Goal: Information Seeking & Learning: Learn about a topic

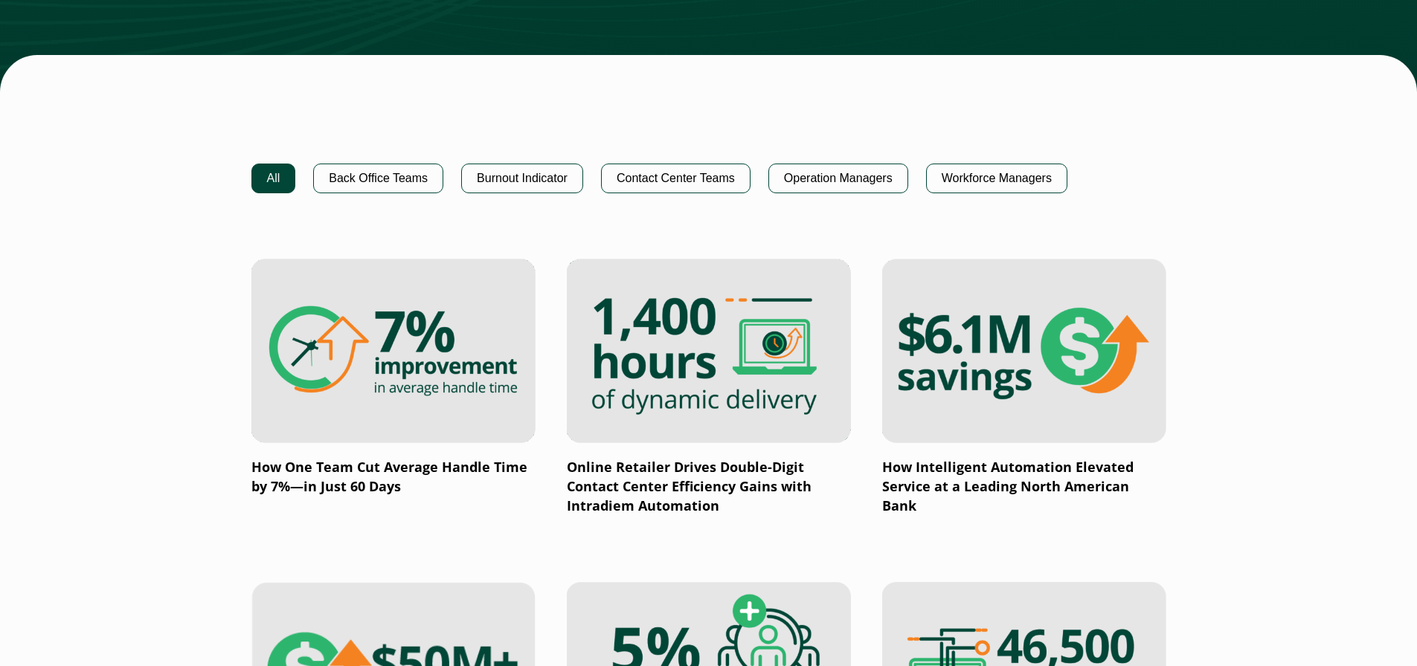
scroll to position [921, 0]
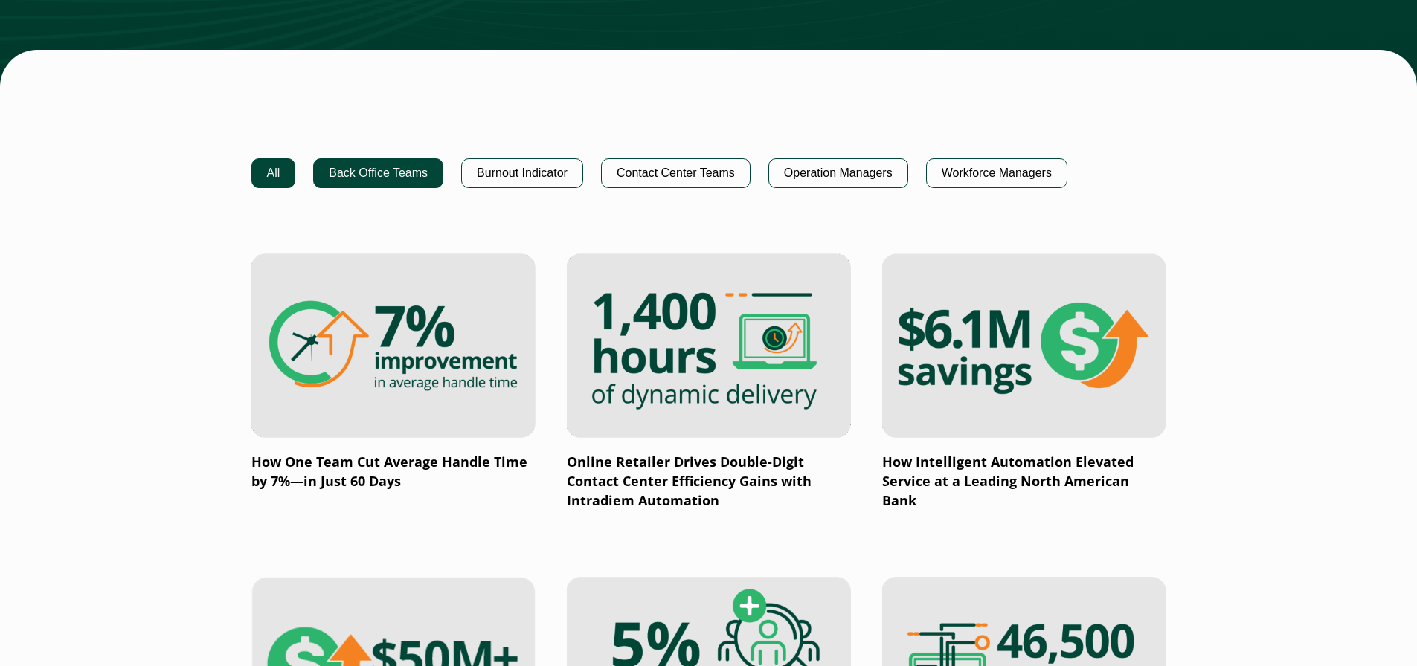
click at [411, 170] on button "Back Office Teams" at bounding box center [378, 173] width 130 height 30
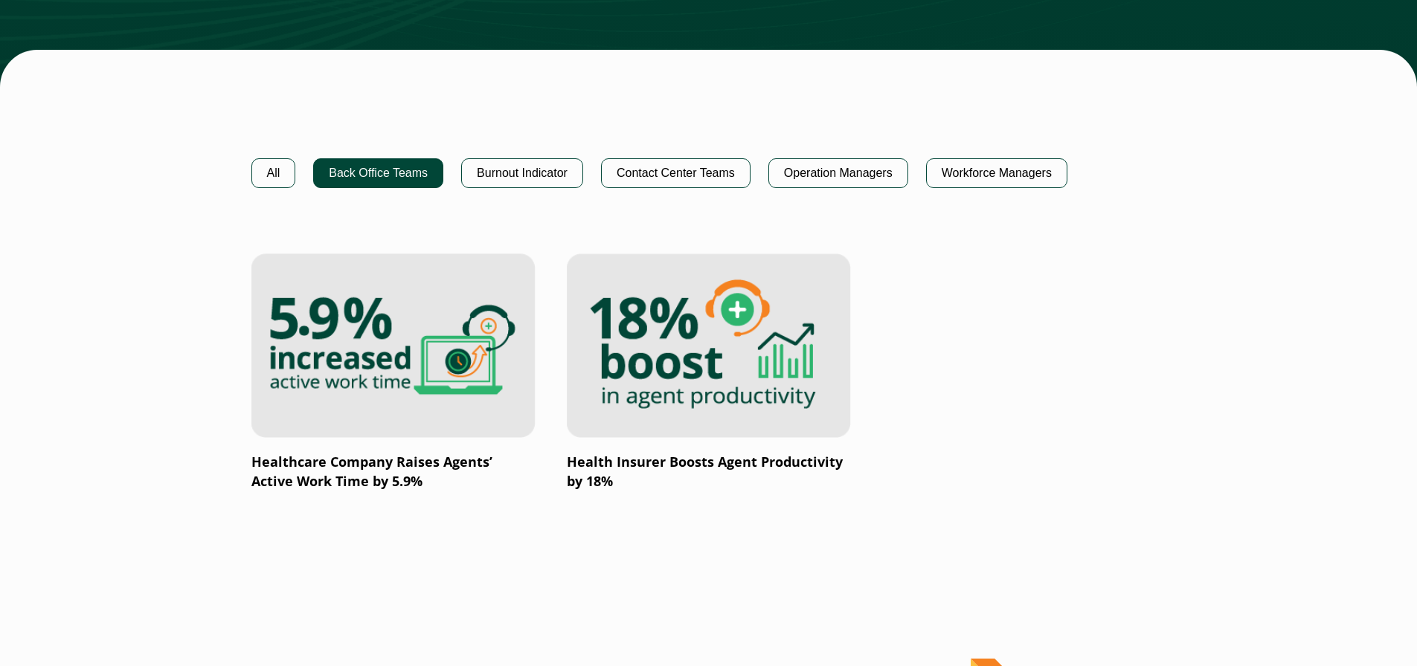
scroll to position [896, 0]
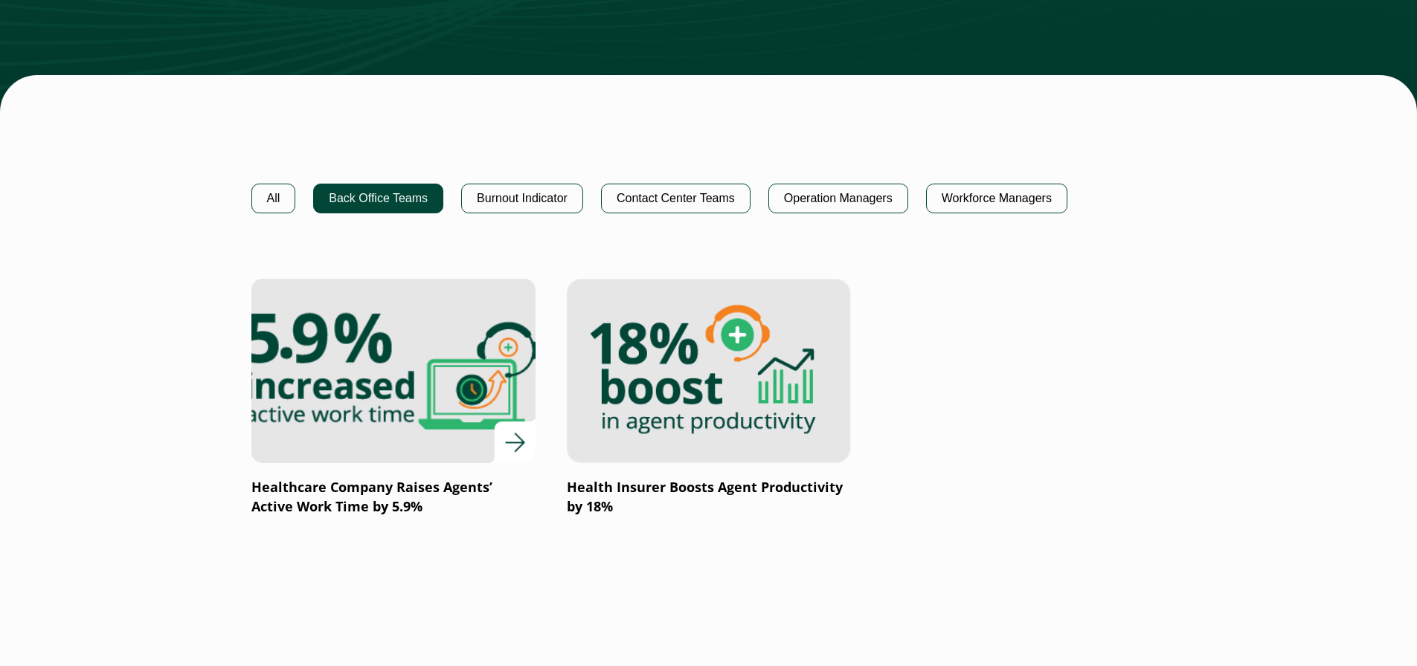
click at [356, 357] on img at bounding box center [392, 371] width 341 height 222
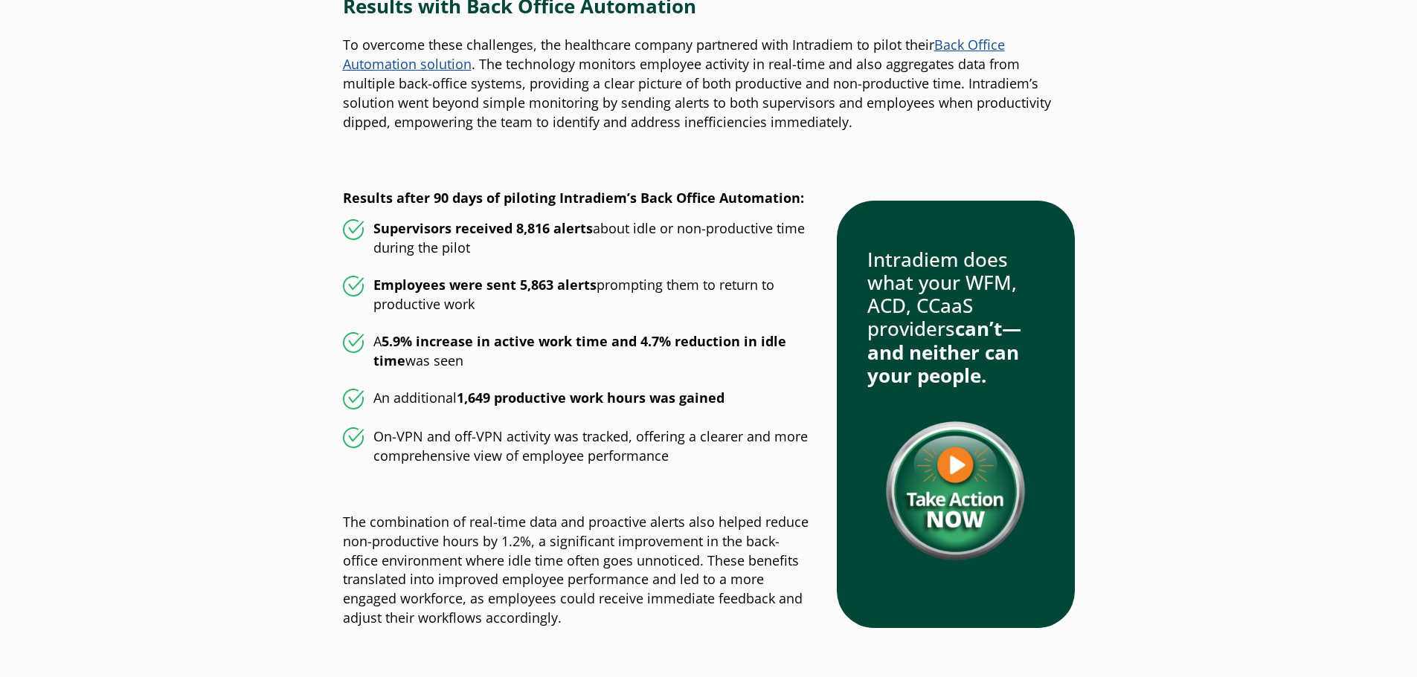
scroll to position [1474, 0]
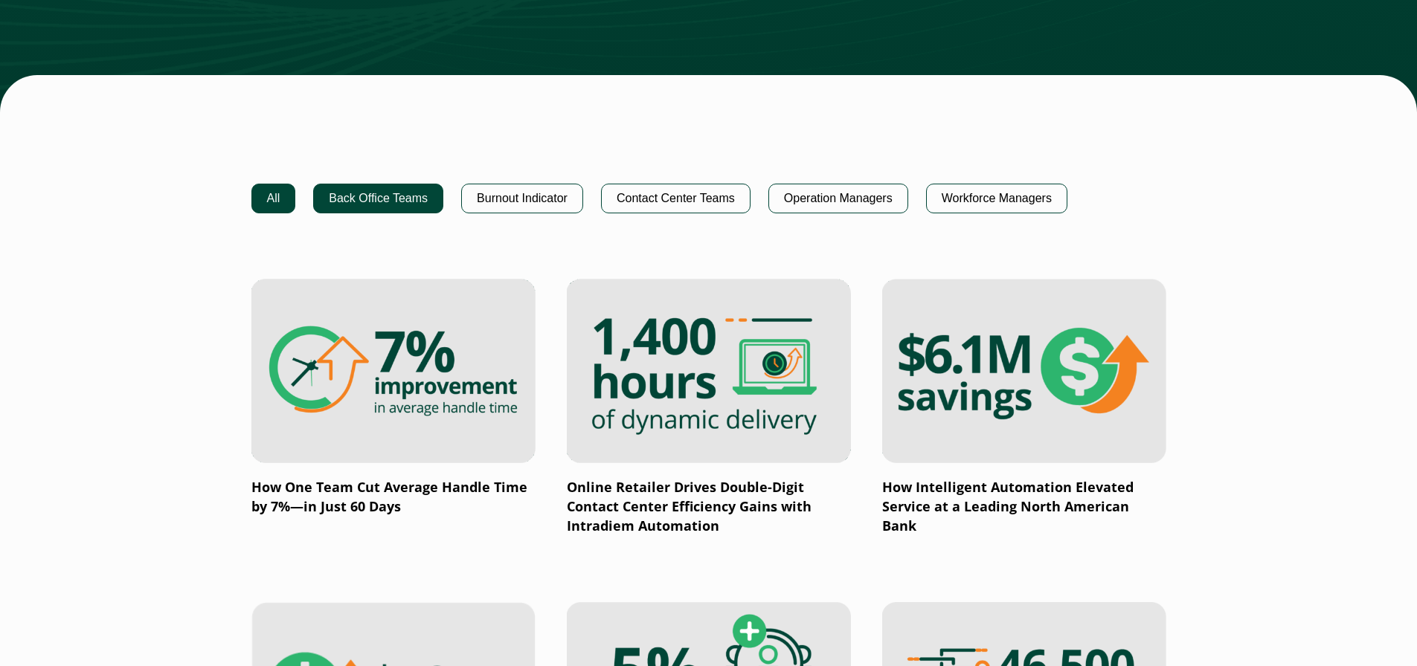
click at [373, 194] on button "Back Office Teams" at bounding box center [378, 199] width 130 height 30
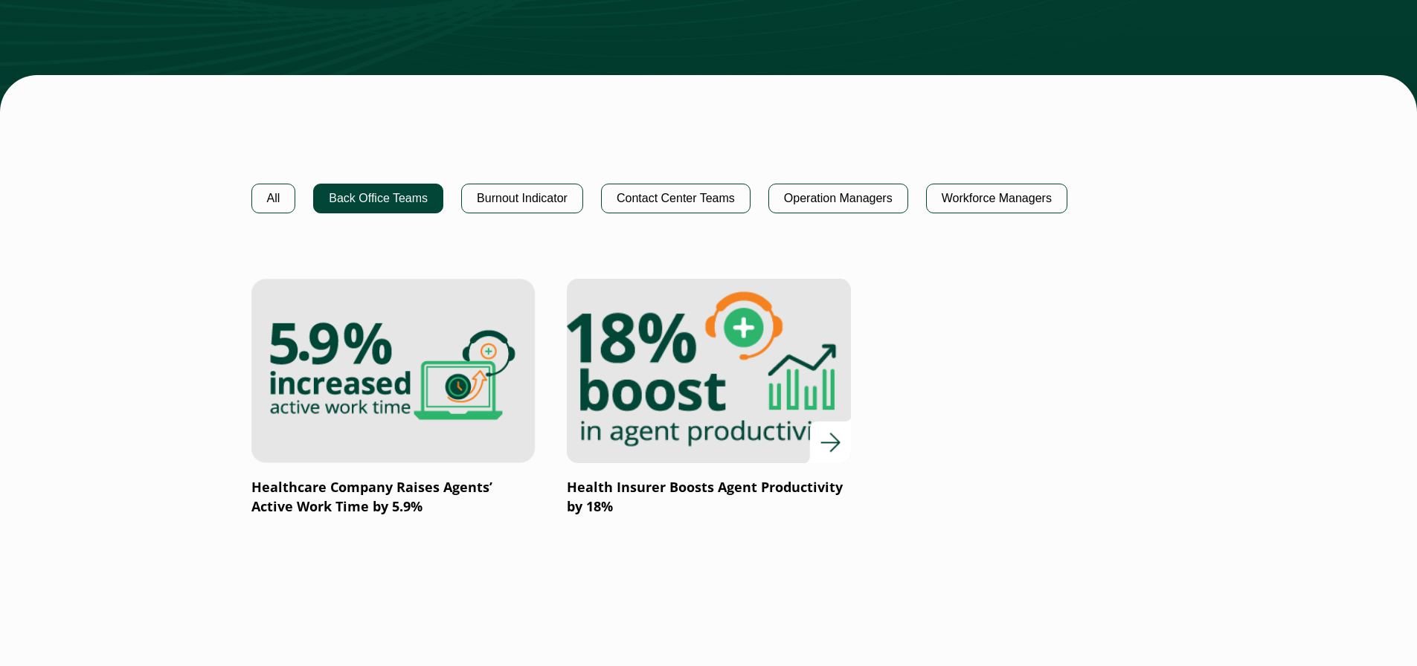
click at [779, 386] on img at bounding box center [708, 371] width 341 height 222
